Goal: Find specific page/section: Find specific page/section

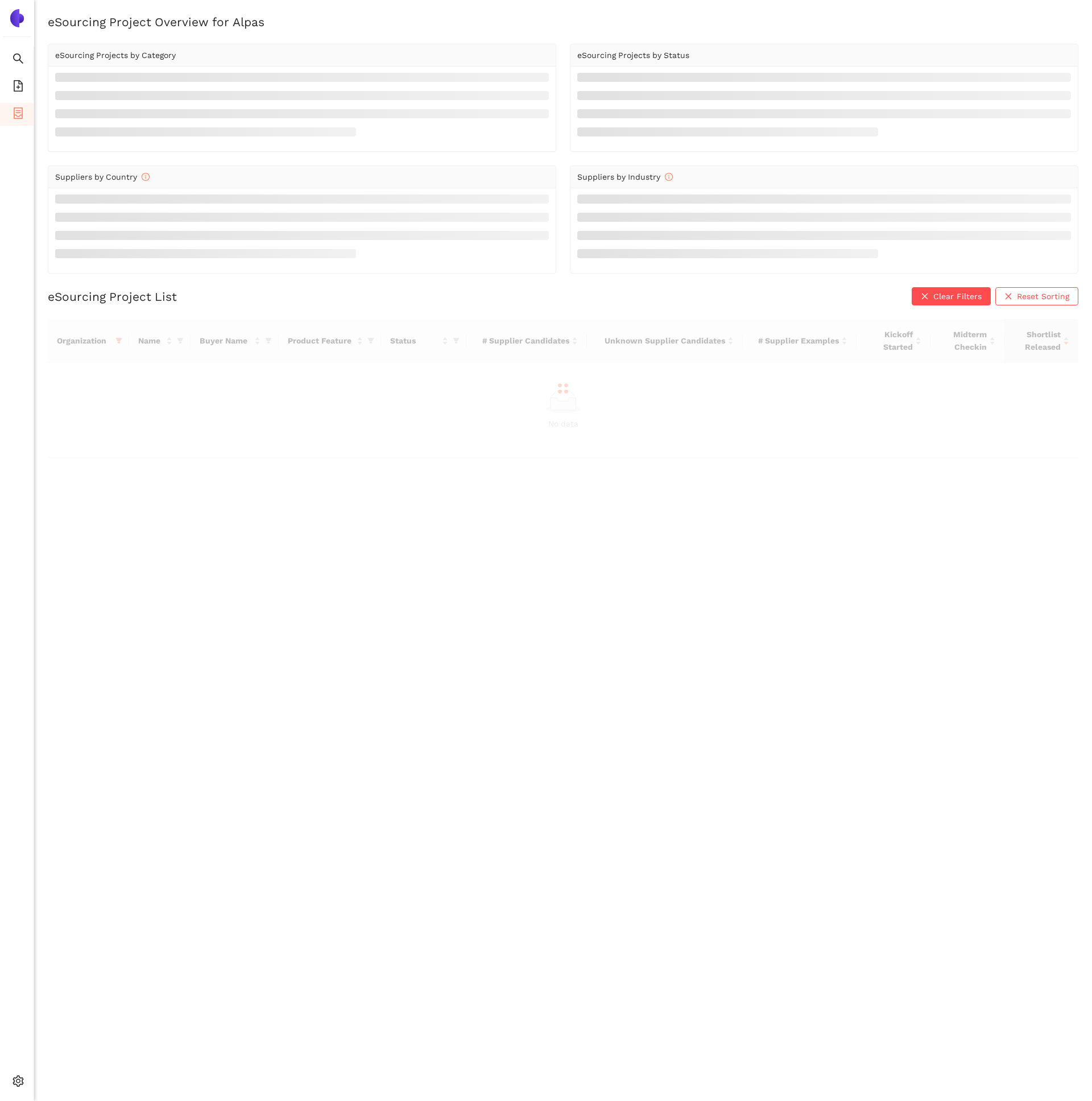
click at [116, 339] on div at bounding box center [563, 387] width 1031 height 139
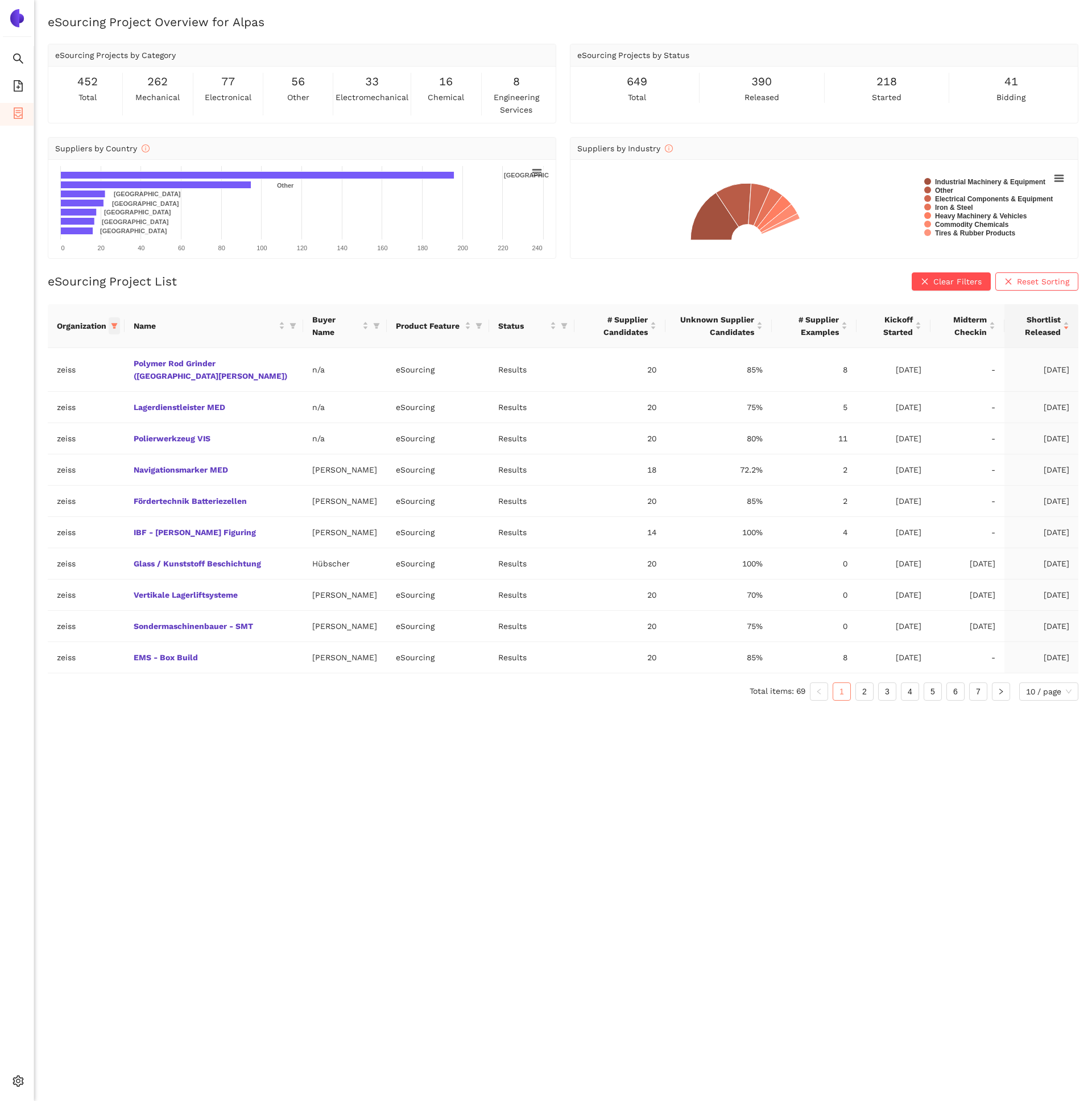
click at [115, 325] on icon "filter" at bounding box center [115, 325] width 7 height 6
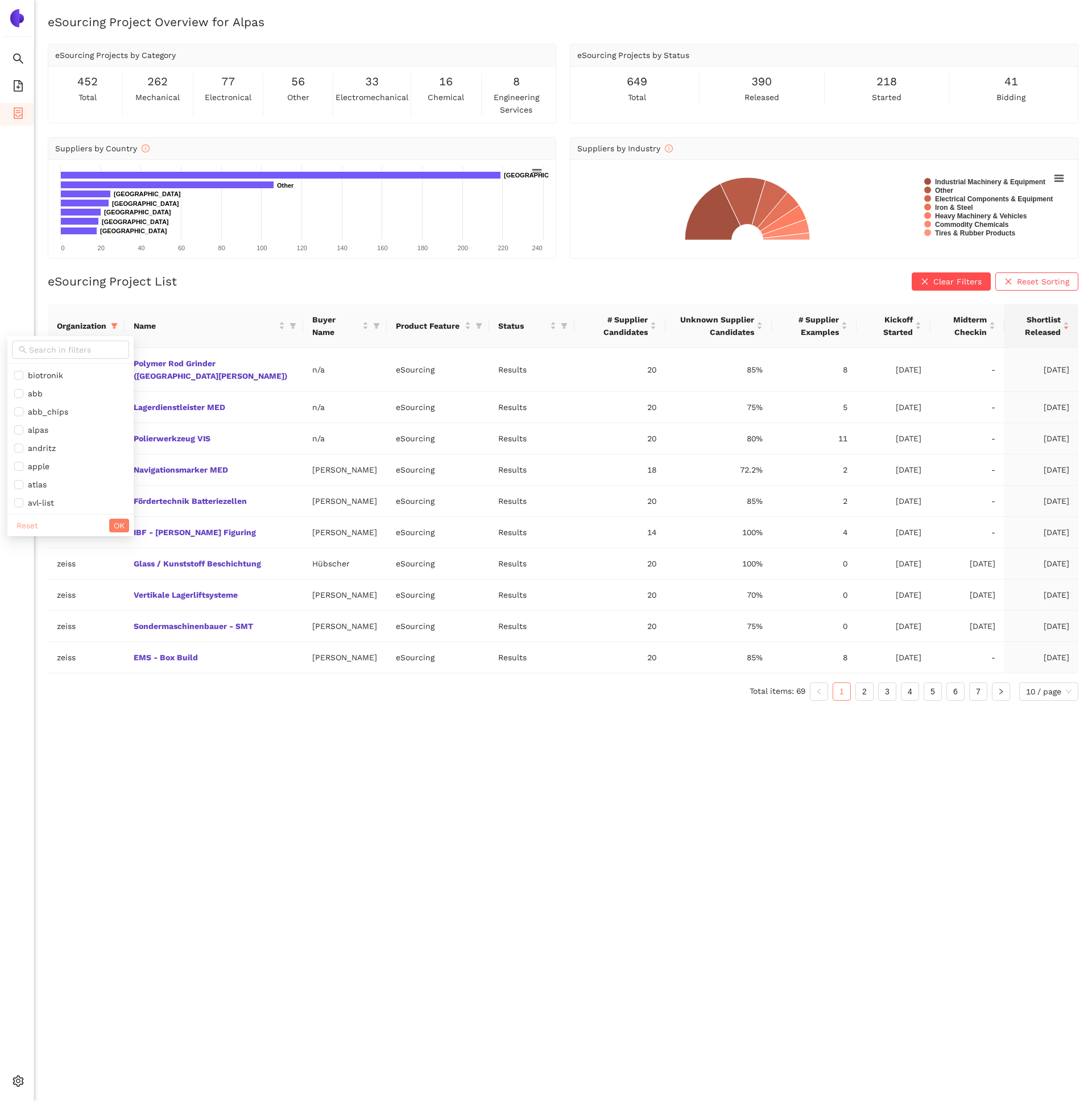
click at [22, 521] on span "Reset" at bounding box center [27, 525] width 22 height 12
checkbox input "false"
click at [55, 349] on input "text" at bounding box center [76, 349] width 93 height 12
type input "sbb"
click at [59, 372] on span "sbb" at bounding box center [63, 375] width 99 height 12
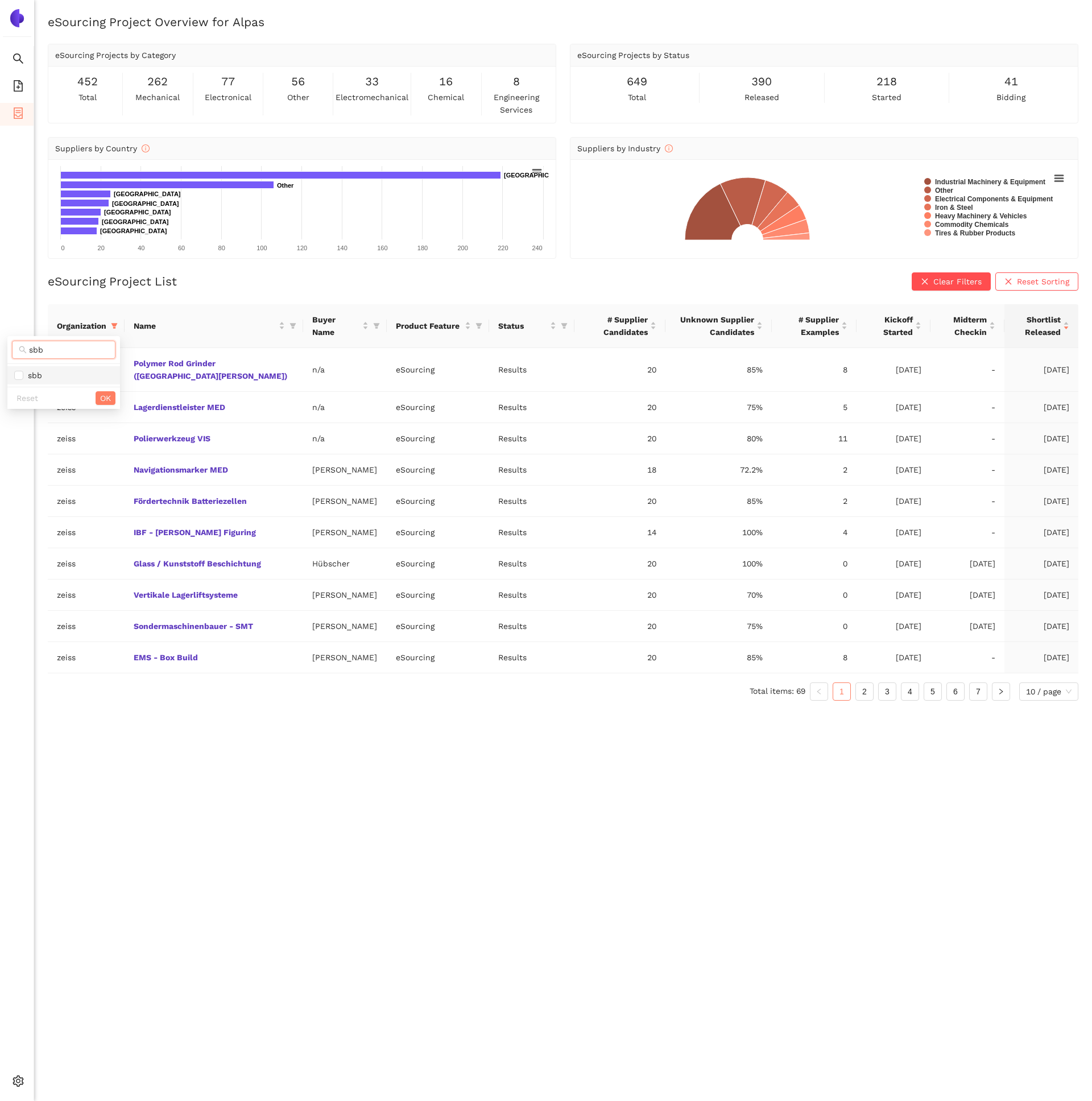
checkbox input "true"
click at [99, 393] on button "OK" at bounding box center [105, 397] width 20 height 13
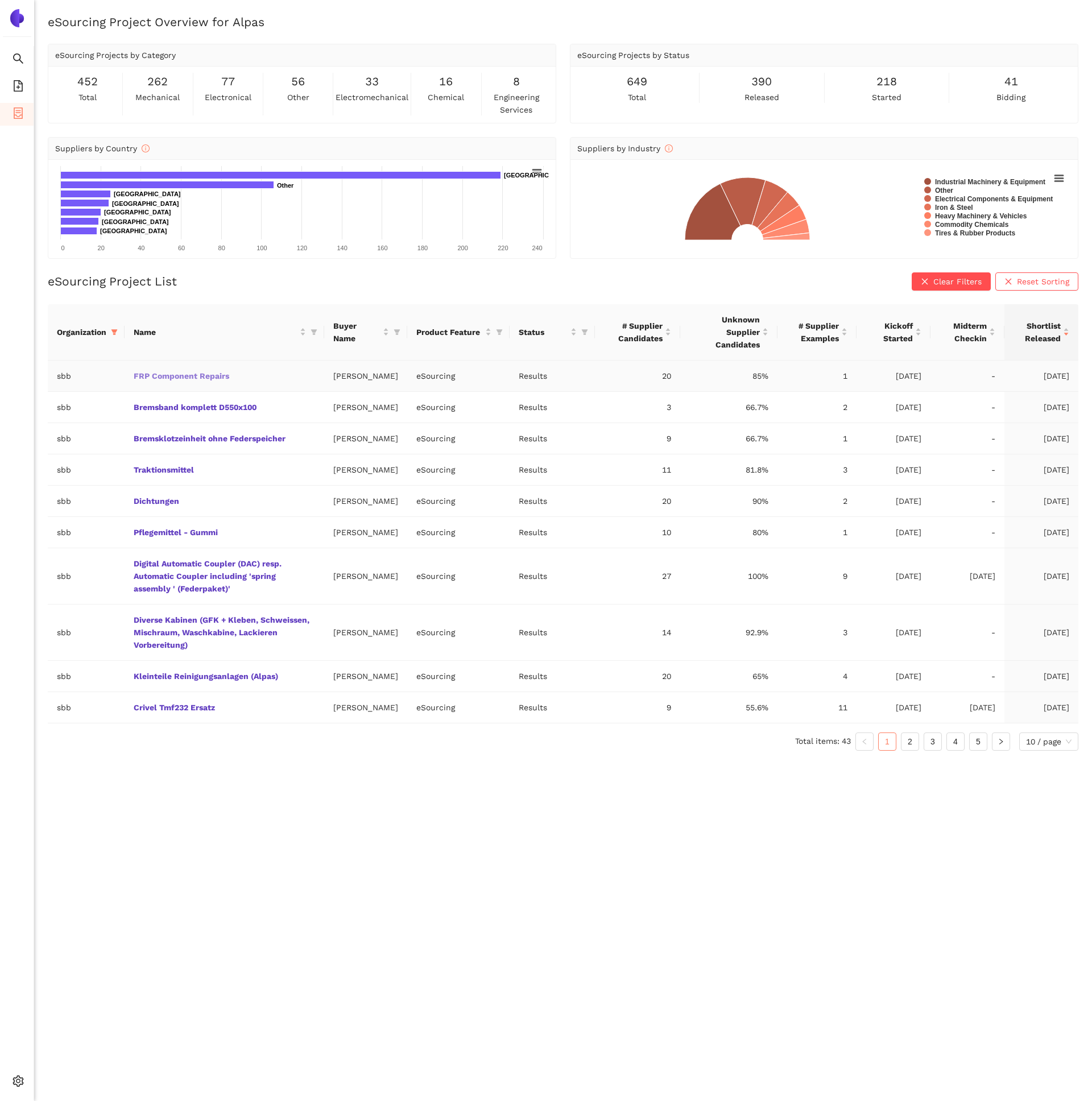
click at [0, 0] on link "FRP Component Repairs" at bounding box center [0, 0] width 0 height 0
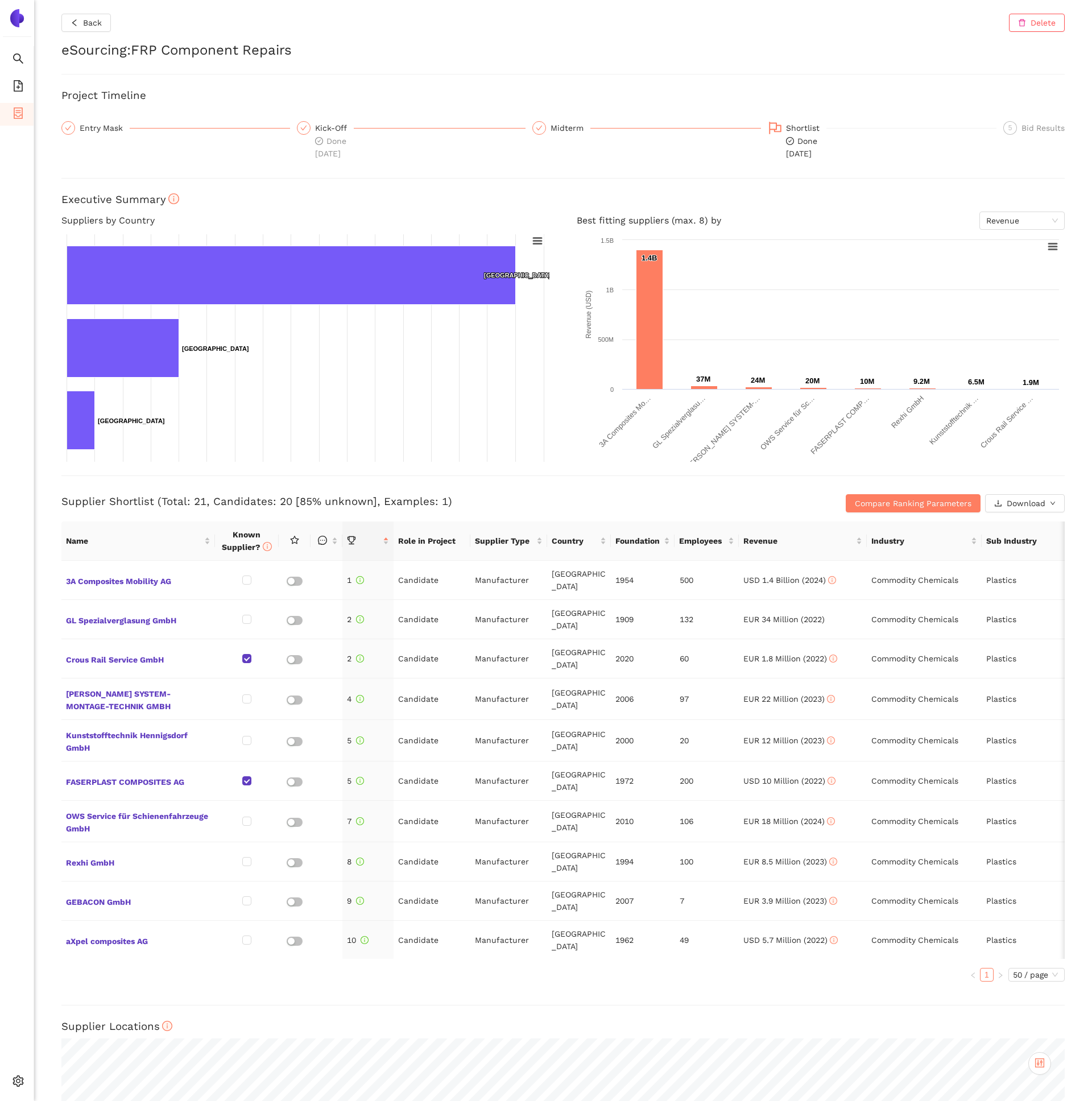
click at [139, 52] on h2 "eSourcing : FRP Component Repairs" at bounding box center [563, 50] width 1003 height 19
drag, startPoint x: 139, startPoint y: 52, endPoint x: 242, endPoint y: 50, distance: 103.0
click at [243, 51] on h2 "eSourcing : FRP Component Repairs" at bounding box center [563, 50] width 1003 height 19
